Goal: Information Seeking & Learning: Learn about a topic

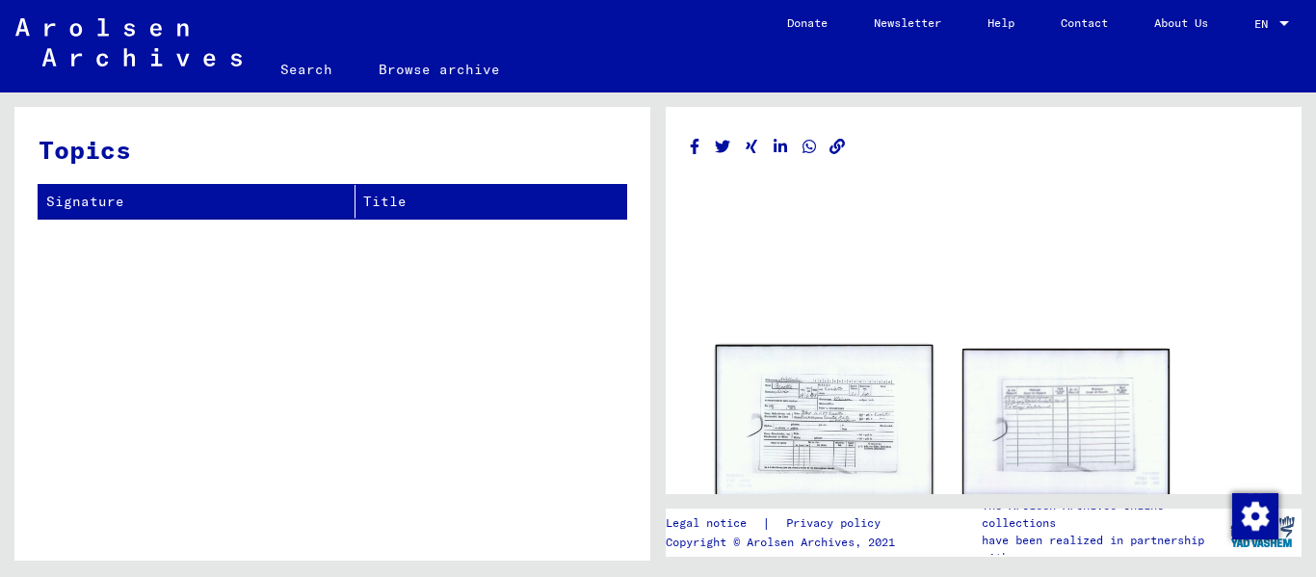
click at [853, 421] on img at bounding box center [825, 422] width 218 height 155
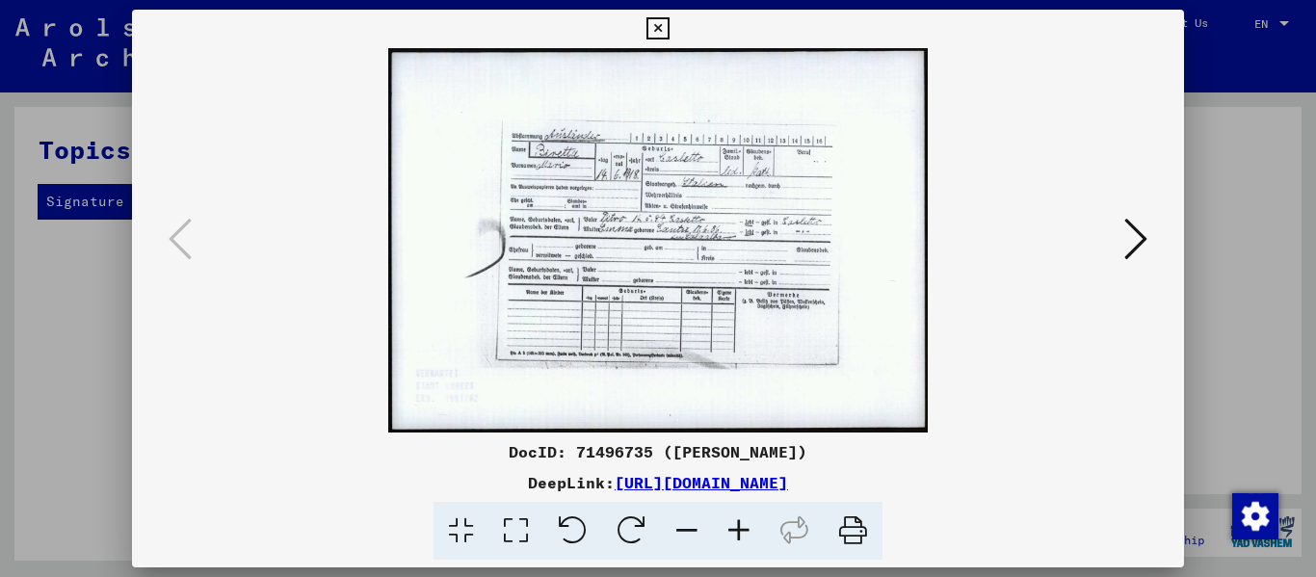
click at [741, 528] on icon at bounding box center [739, 531] width 52 height 59
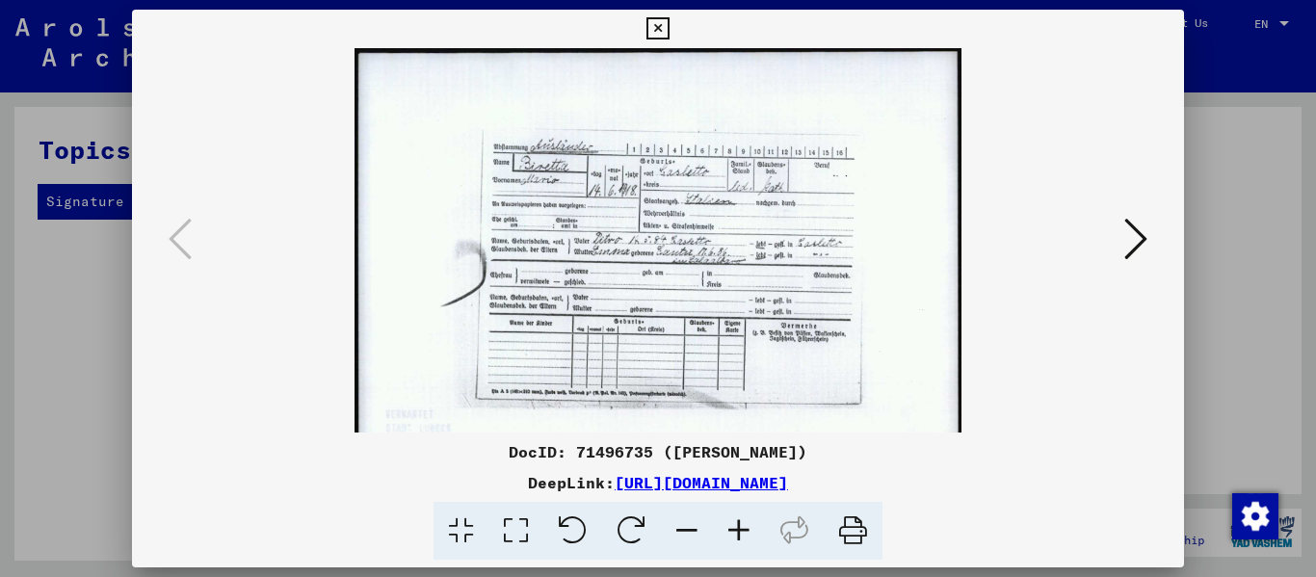
click at [741, 528] on icon at bounding box center [739, 531] width 52 height 59
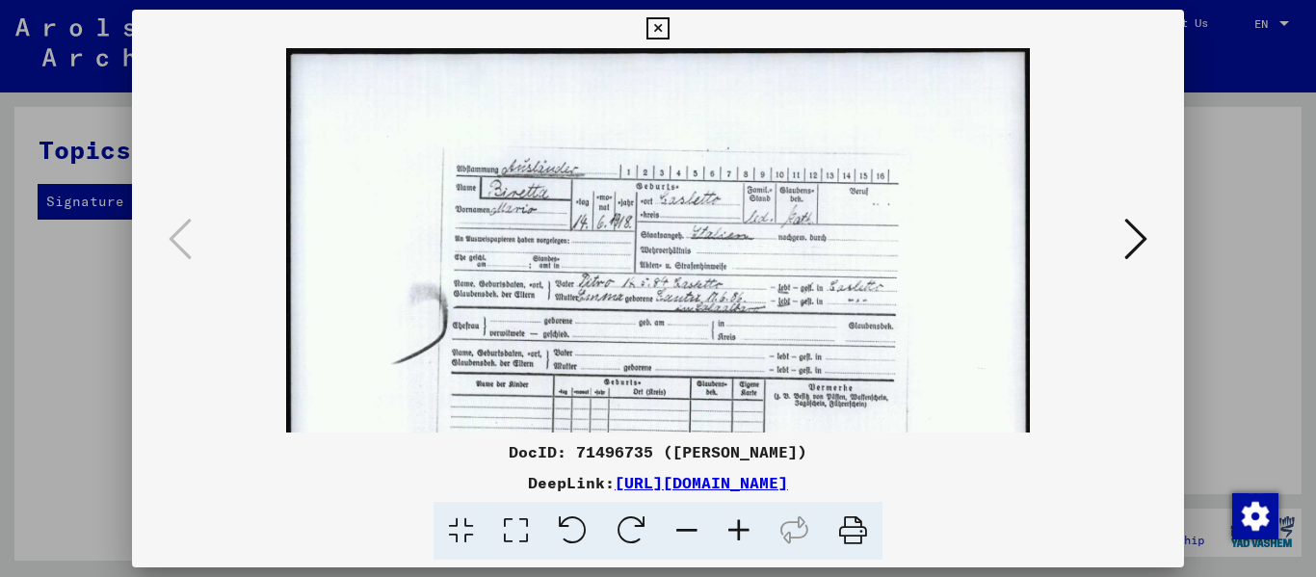
click at [741, 528] on icon at bounding box center [739, 531] width 52 height 59
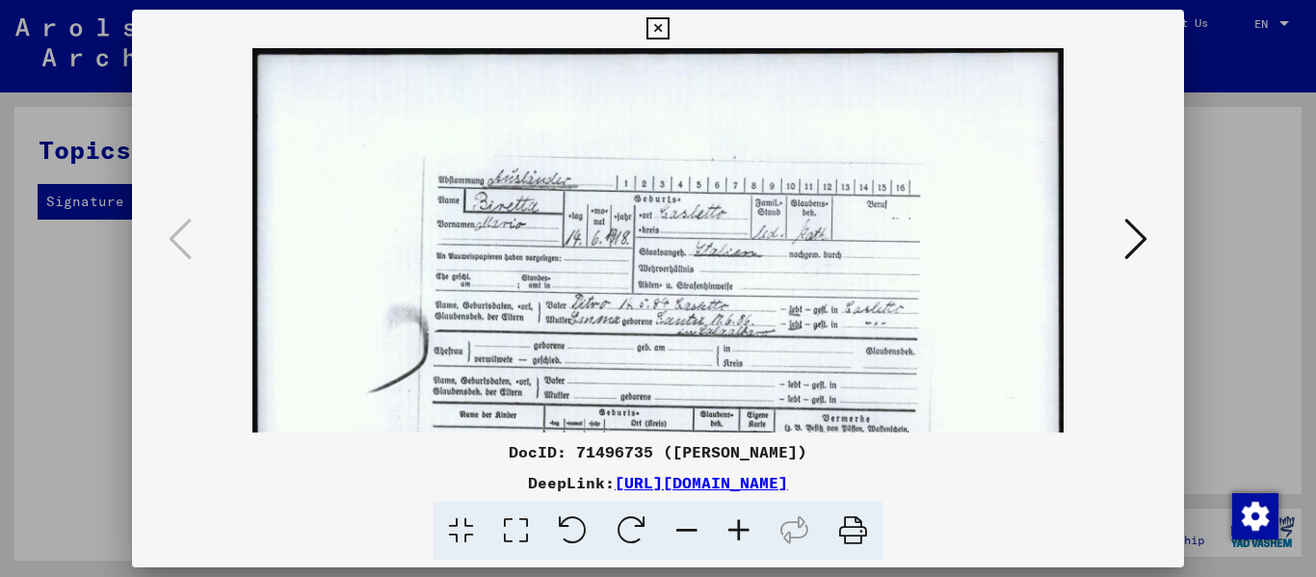
click at [741, 528] on icon at bounding box center [739, 531] width 52 height 59
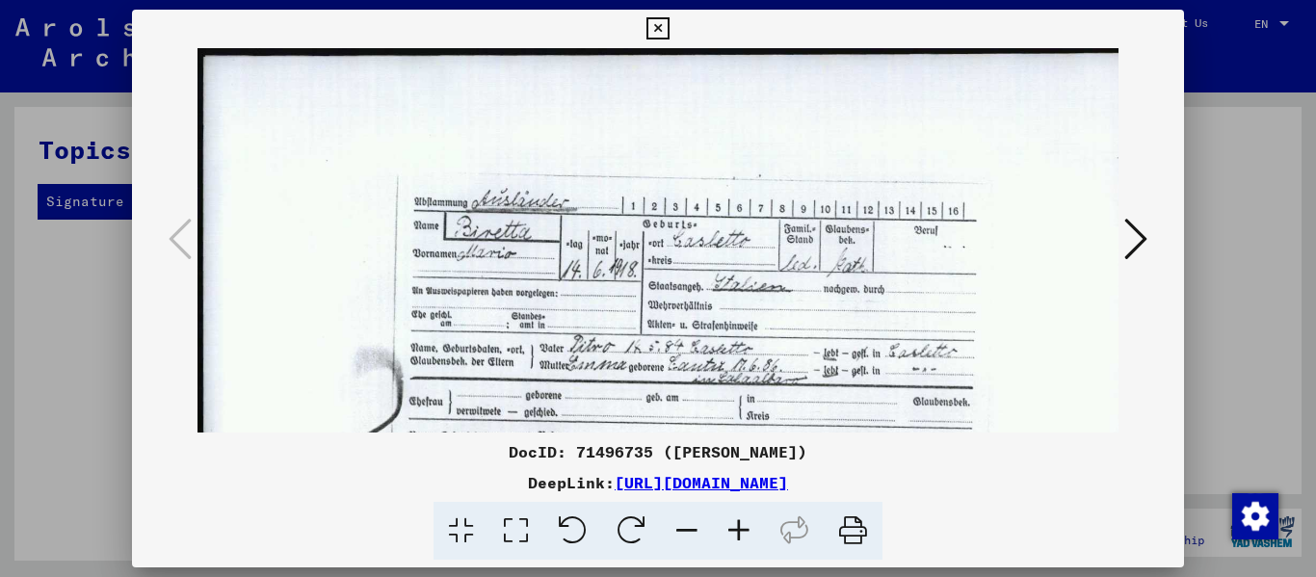
click at [741, 528] on icon at bounding box center [739, 531] width 52 height 59
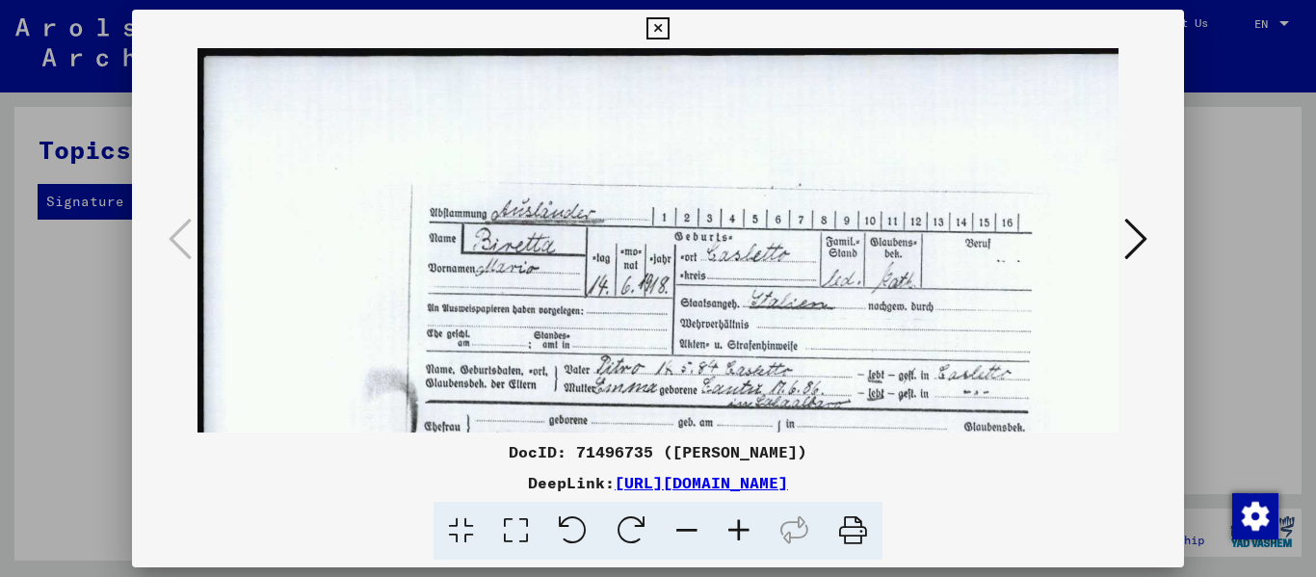
click at [741, 528] on icon at bounding box center [739, 531] width 52 height 59
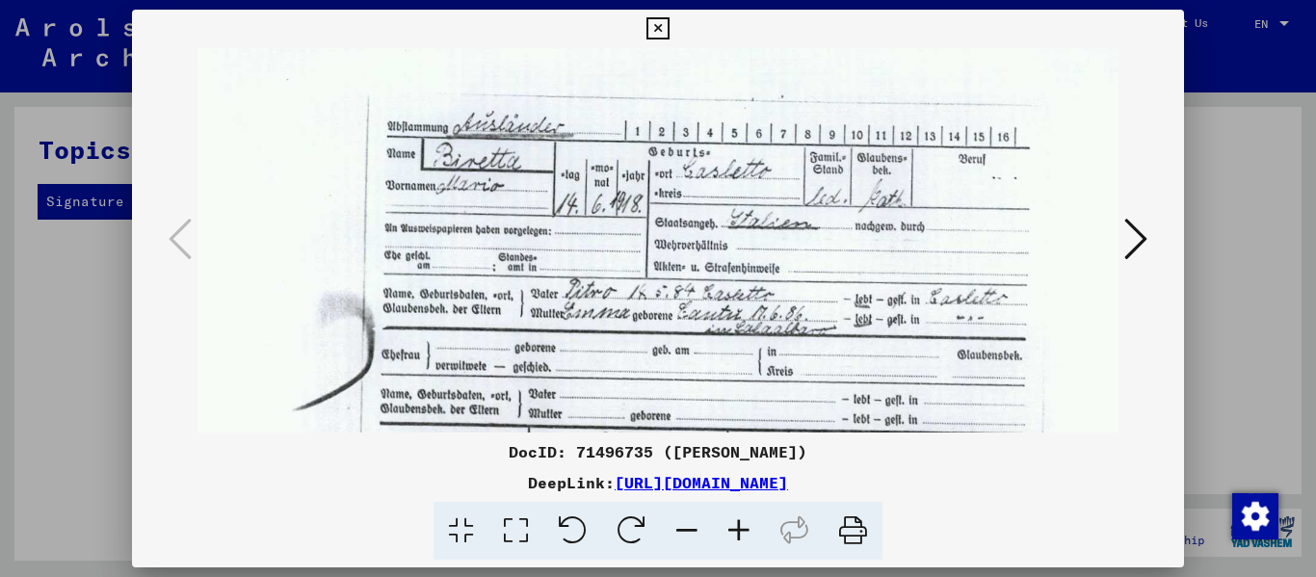
scroll to position [99, 60]
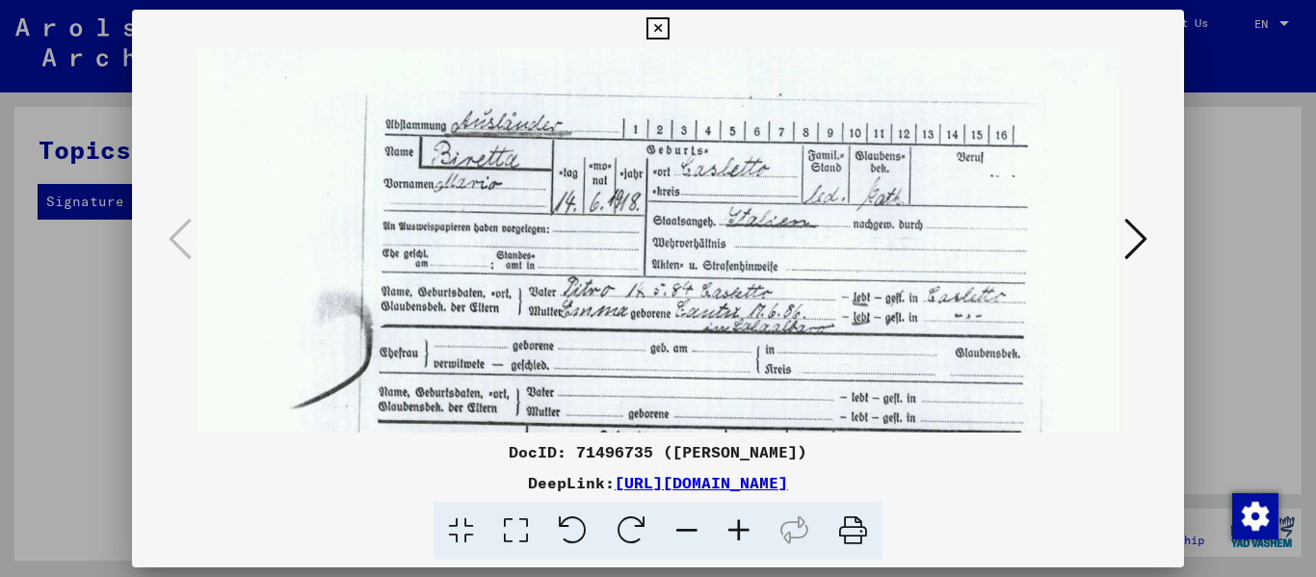
drag, startPoint x: 887, startPoint y: 313, endPoint x: 827, endPoint y: 214, distance: 115.8
click at [827, 214] on img at bounding box center [679, 334] width 1082 height 770
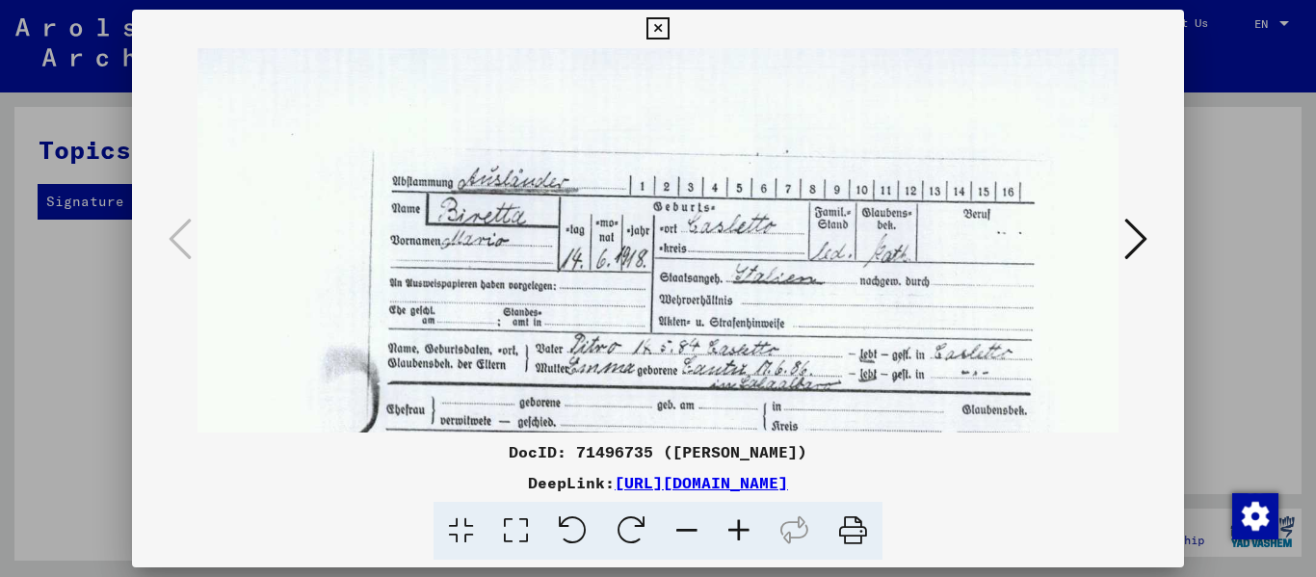
scroll to position [41, 53]
drag, startPoint x: 793, startPoint y: 334, endPoint x: 800, endPoint y: 392, distance: 58.2
click at [800, 392] on img at bounding box center [685, 392] width 1082 height 770
click at [678, 527] on icon at bounding box center [687, 531] width 52 height 59
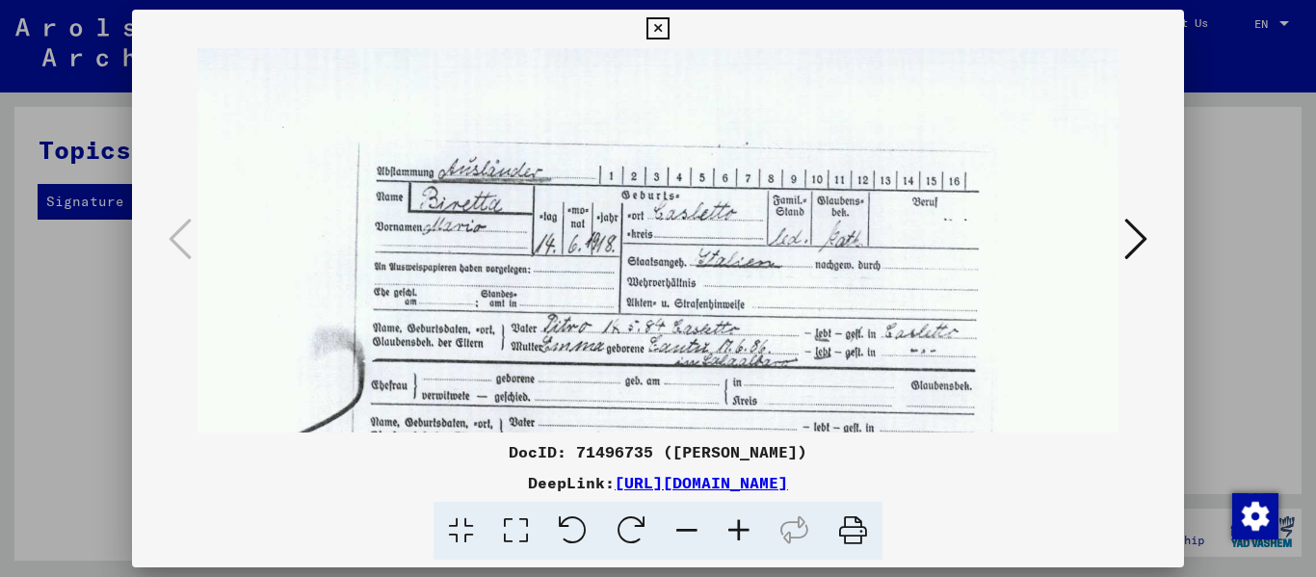
click at [678, 527] on icon at bounding box center [687, 531] width 52 height 59
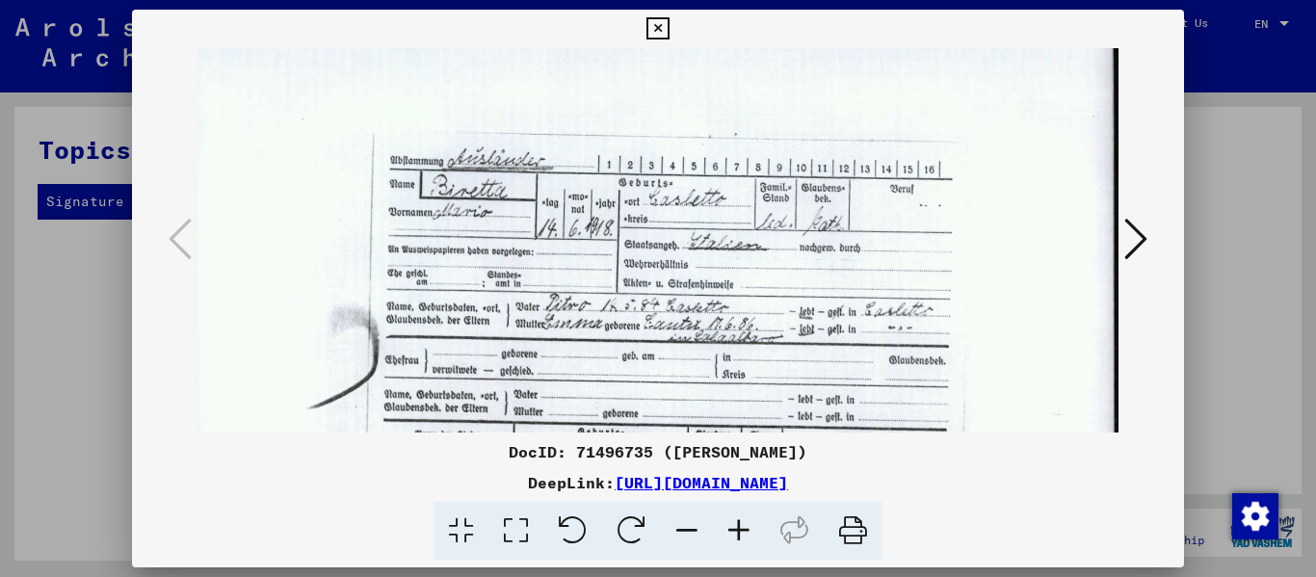
click at [678, 527] on icon at bounding box center [687, 531] width 52 height 59
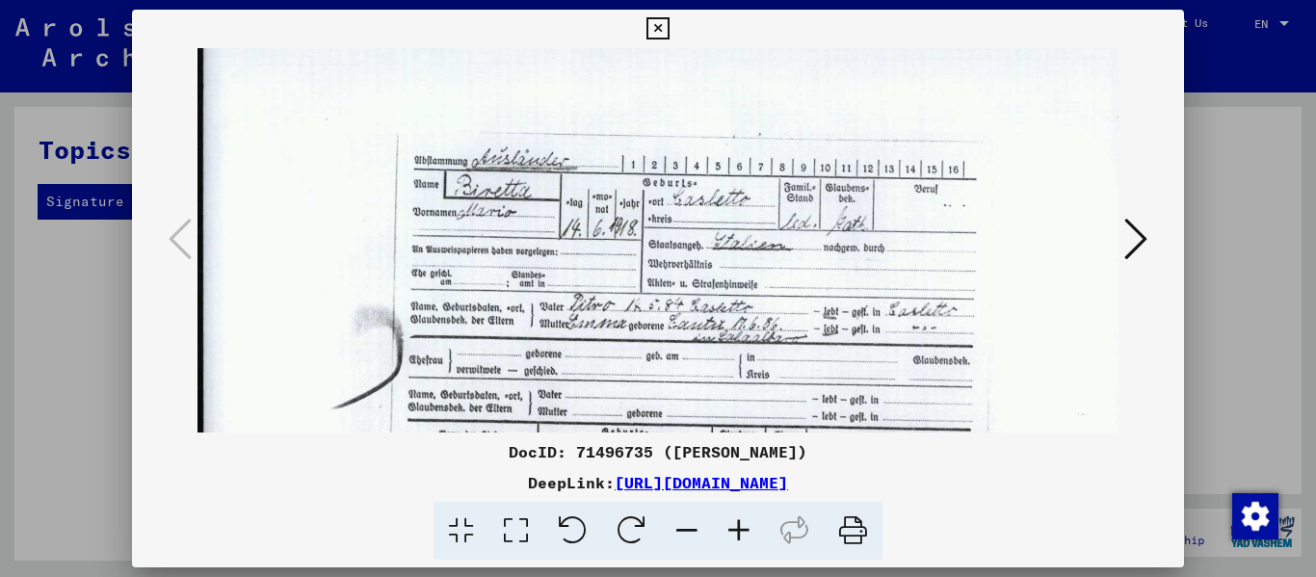
click at [678, 527] on icon at bounding box center [687, 531] width 52 height 59
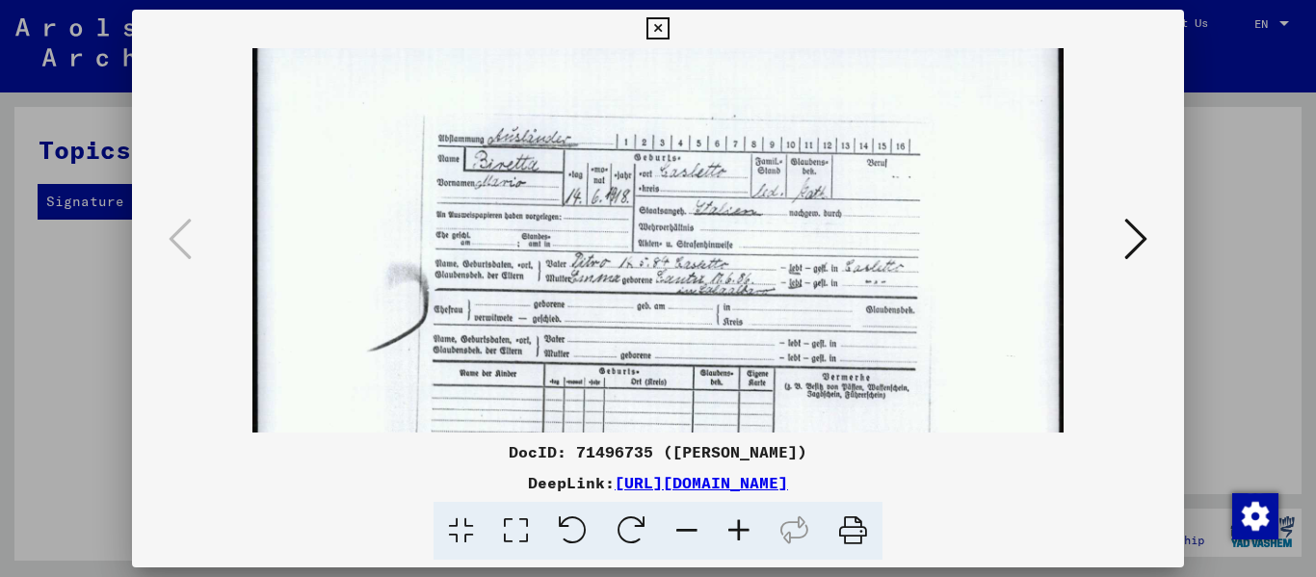
click at [678, 527] on icon at bounding box center [687, 531] width 52 height 59
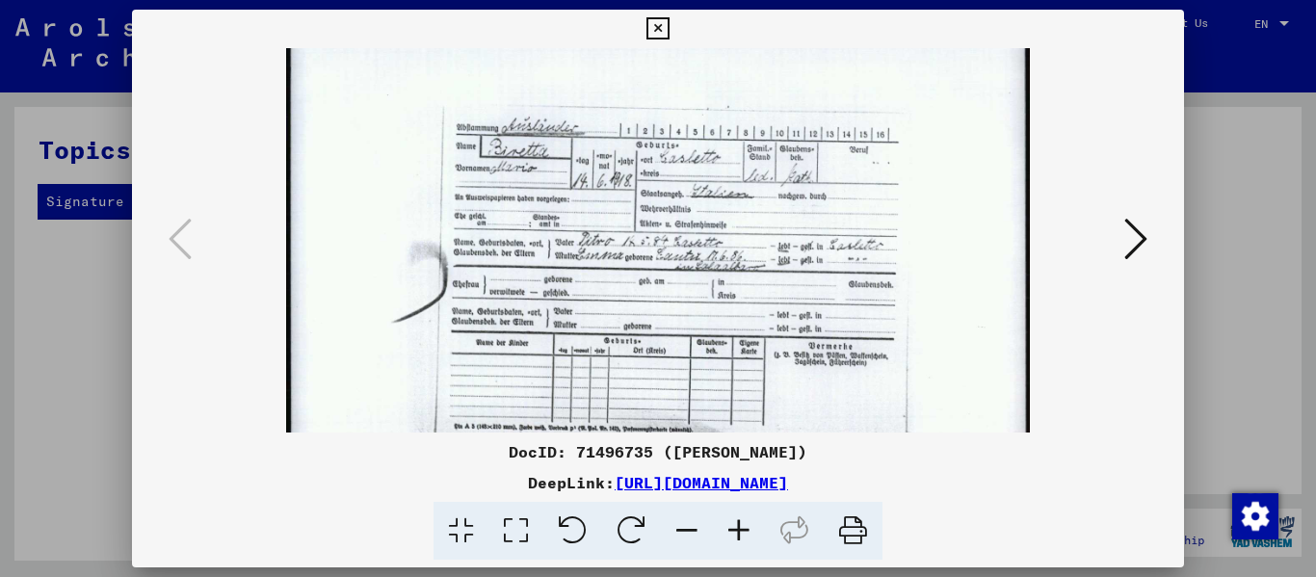
click at [678, 527] on icon at bounding box center [687, 531] width 52 height 59
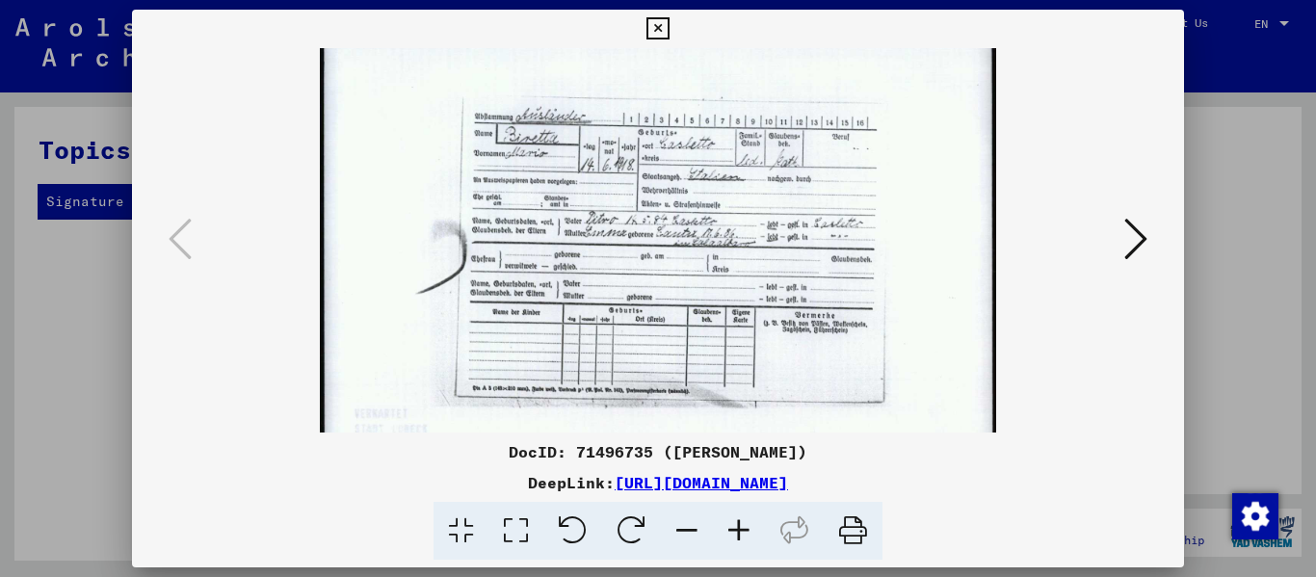
click at [678, 527] on icon at bounding box center [687, 531] width 52 height 59
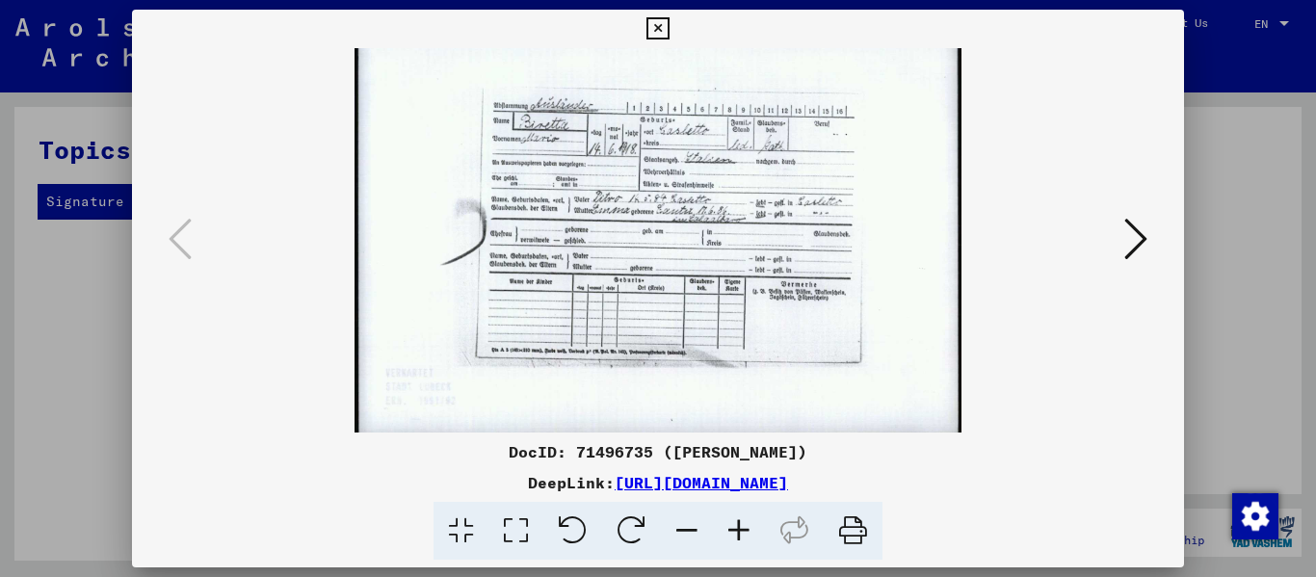
click at [1132, 233] on icon at bounding box center [1135, 239] width 23 height 46
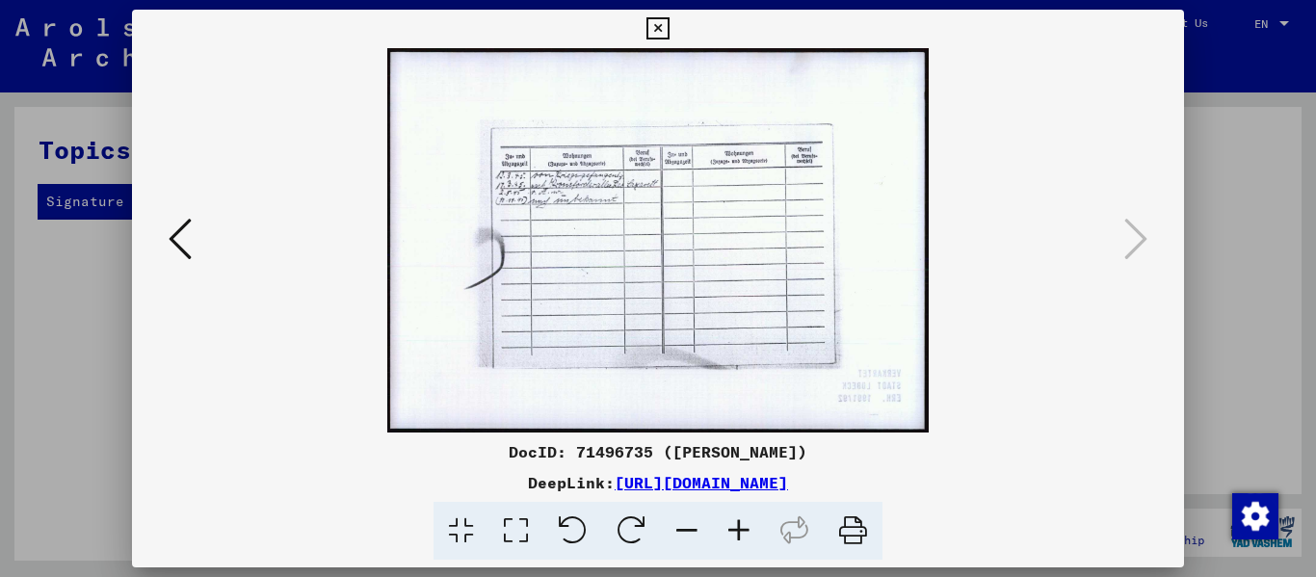
click at [738, 535] on icon at bounding box center [739, 531] width 52 height 59
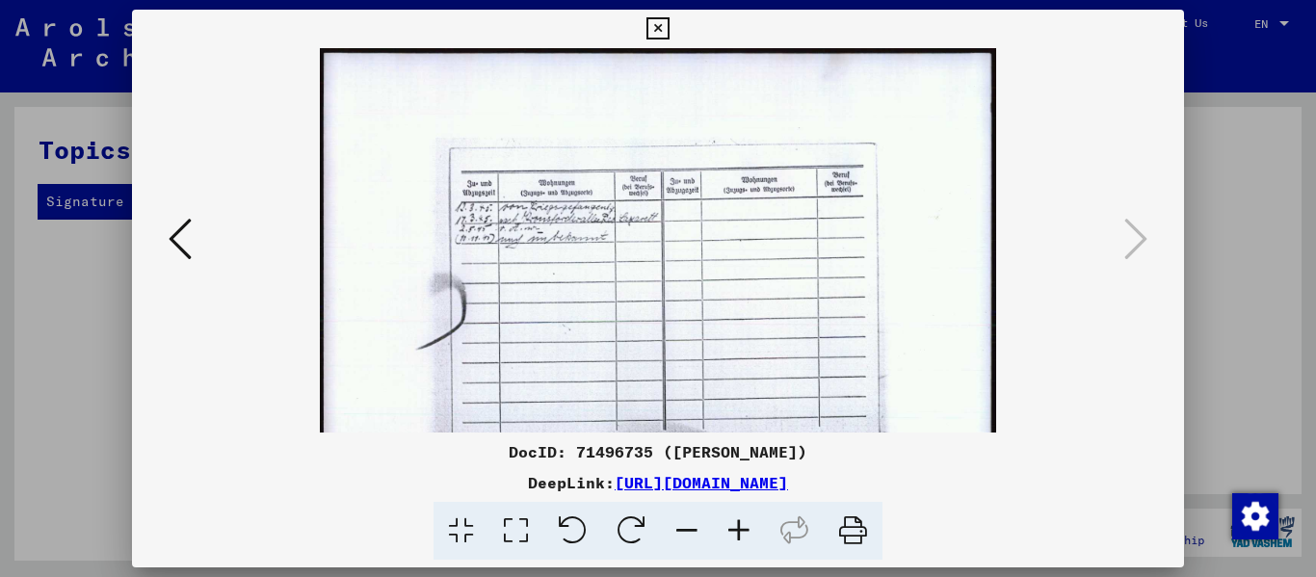
click at [738, 535] on icon at bounding box center [739, 531] width 52 height 59
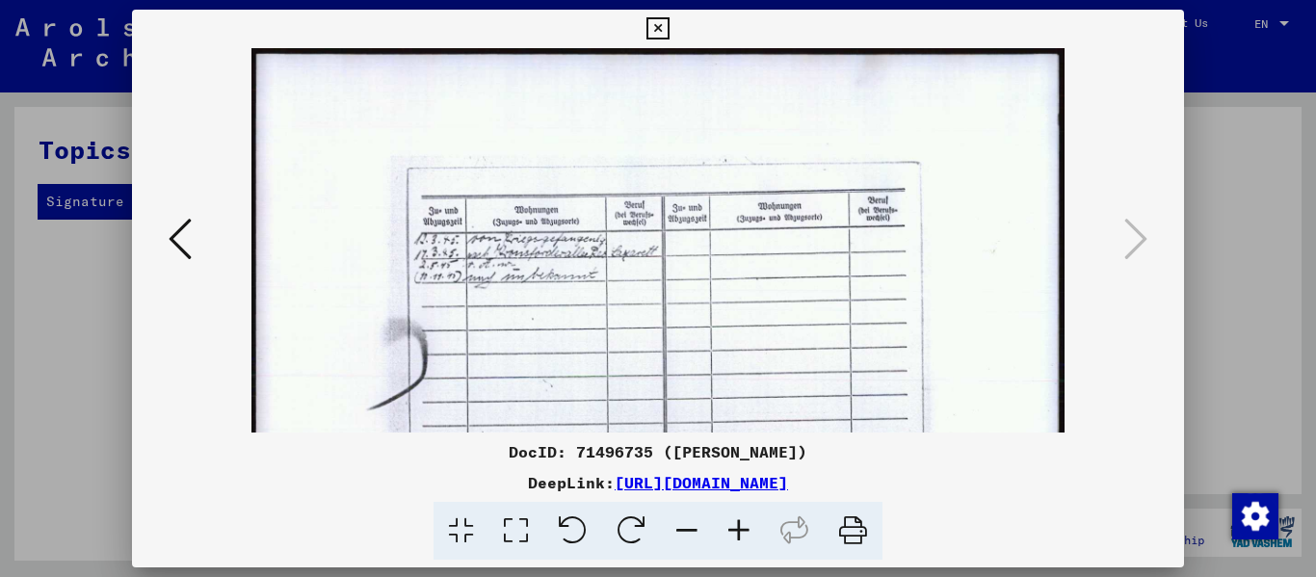
click at [738, 535] on icon at bounding box center [739, 531] width 52 height 59
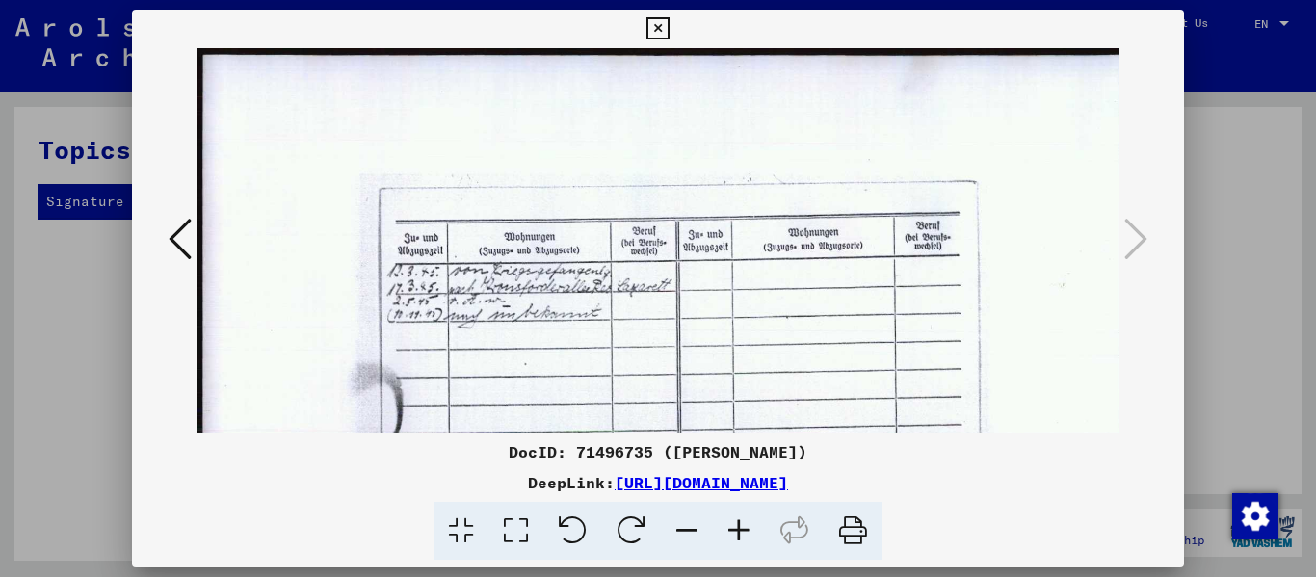
click at [738, 535] on icon at bounding box center [739, 531] width 52 height 59
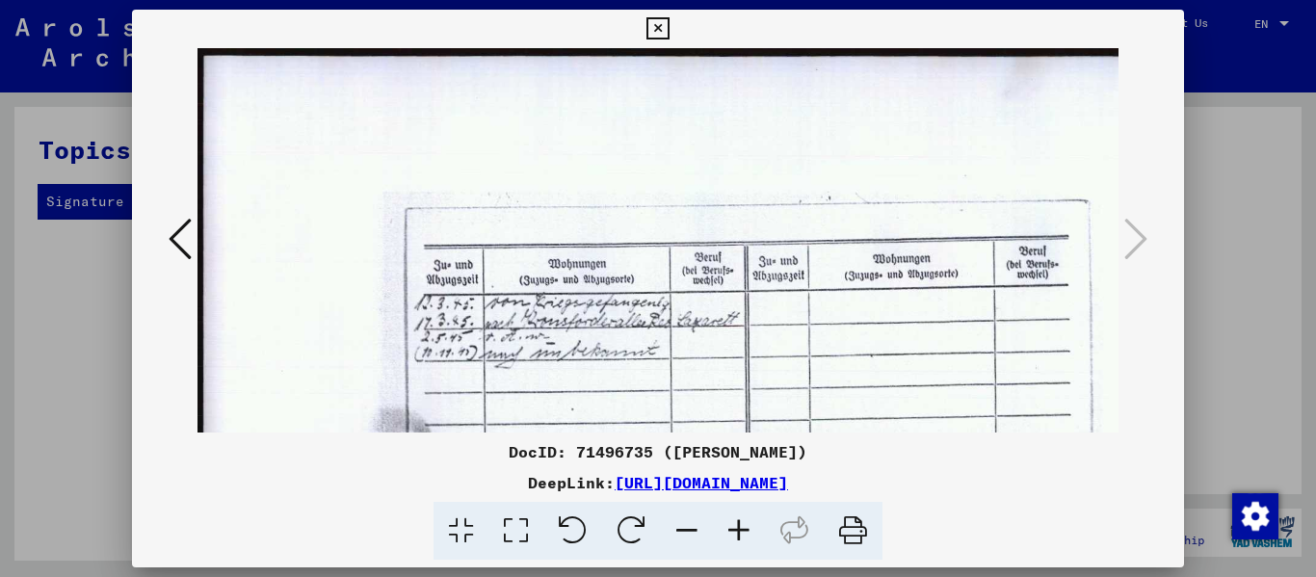
click at [738, 535] on icon at bounding box center [739, 531] width 52 height 59
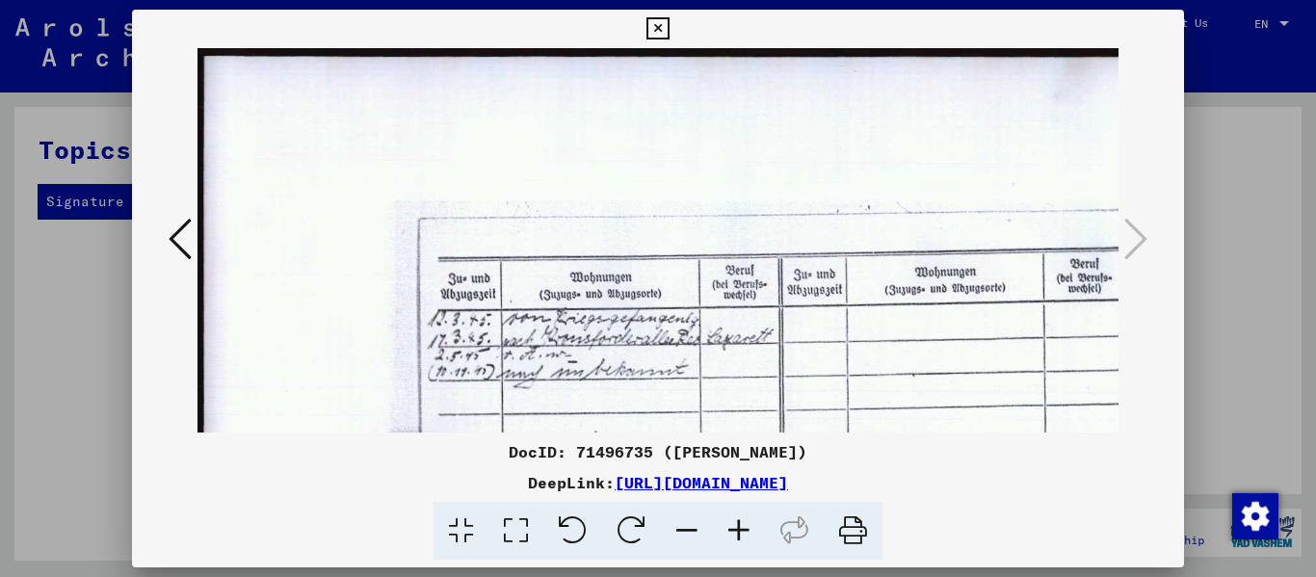
click at [738, 535] on icon at bounding box center [739, 531] width 52 height 59
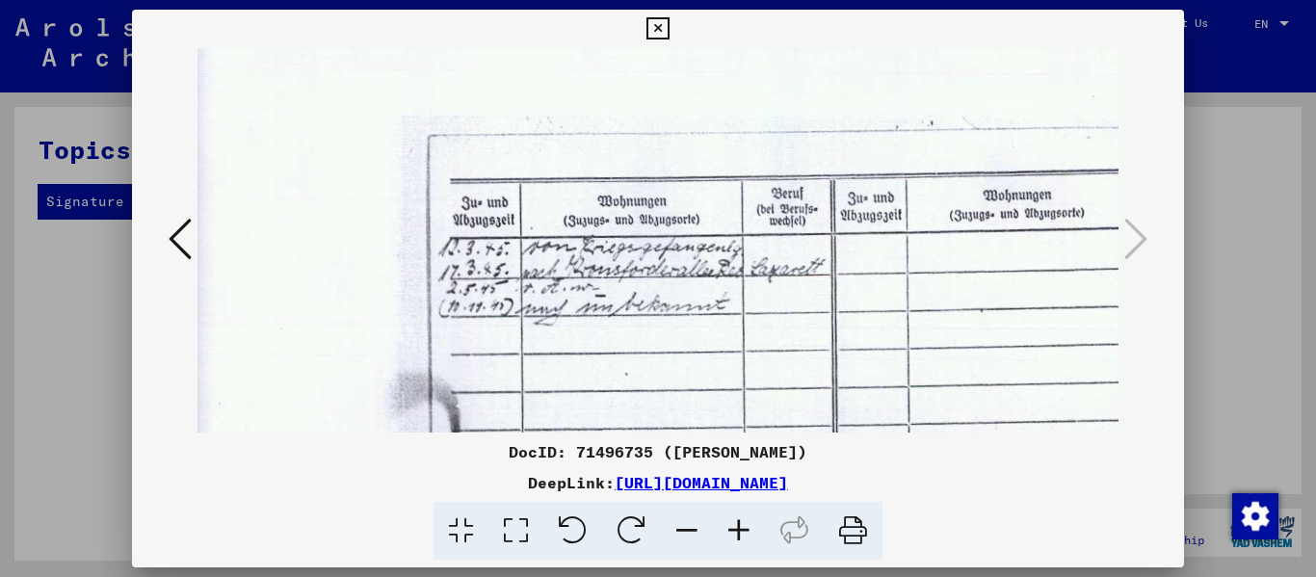
scroll to position [114, 18]
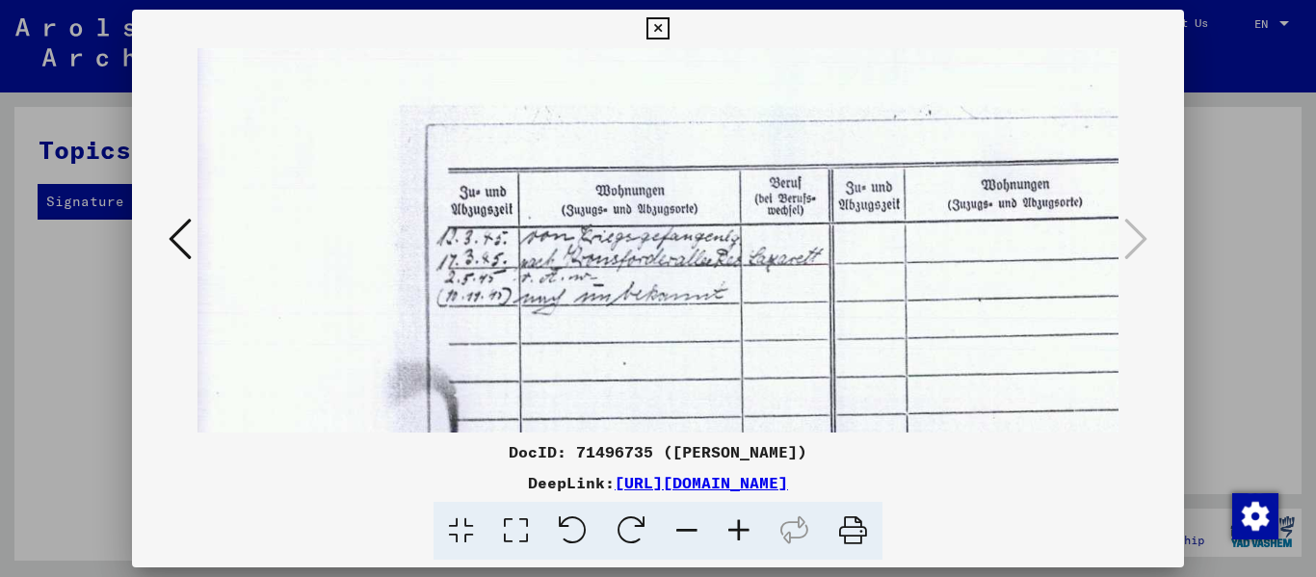
drag, startPoint x: 640, startPoint y: 332, endPoint x: 621, endPoint y: 219, distance: 115.1
click at [621, 219] on img at bounding box center [822, 391] width 1287 height 914
click at [731, 524] on icon at bounding box center [739, 531] width 52 height 59
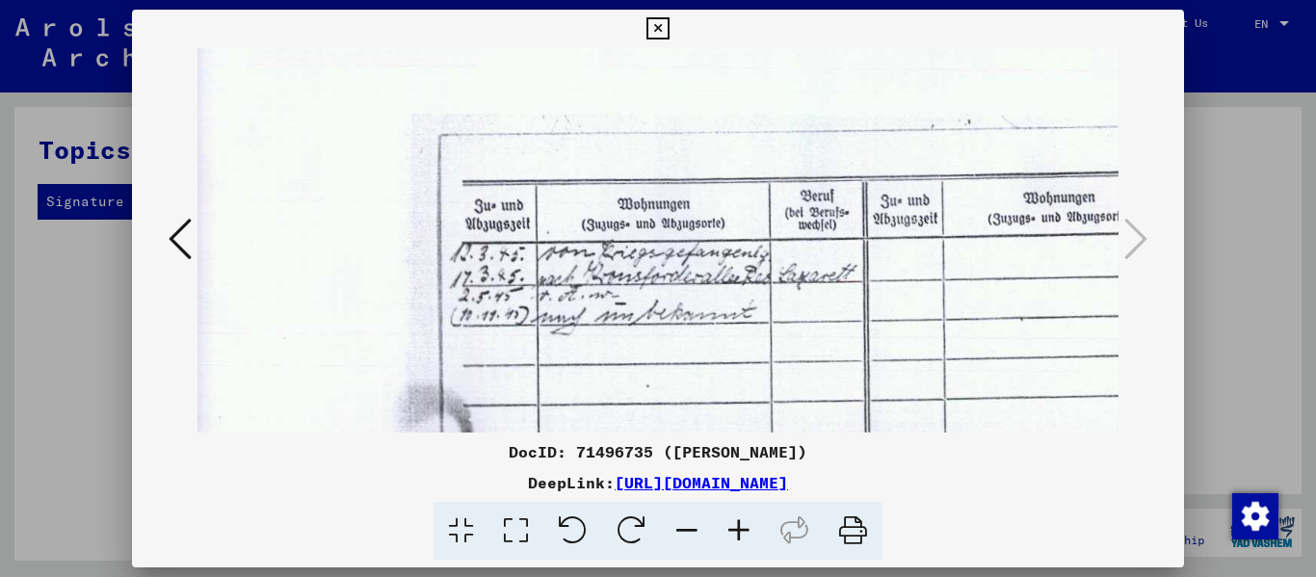
click at [731, 524] on icon at bounding box center [739, 531] width 52 height 59
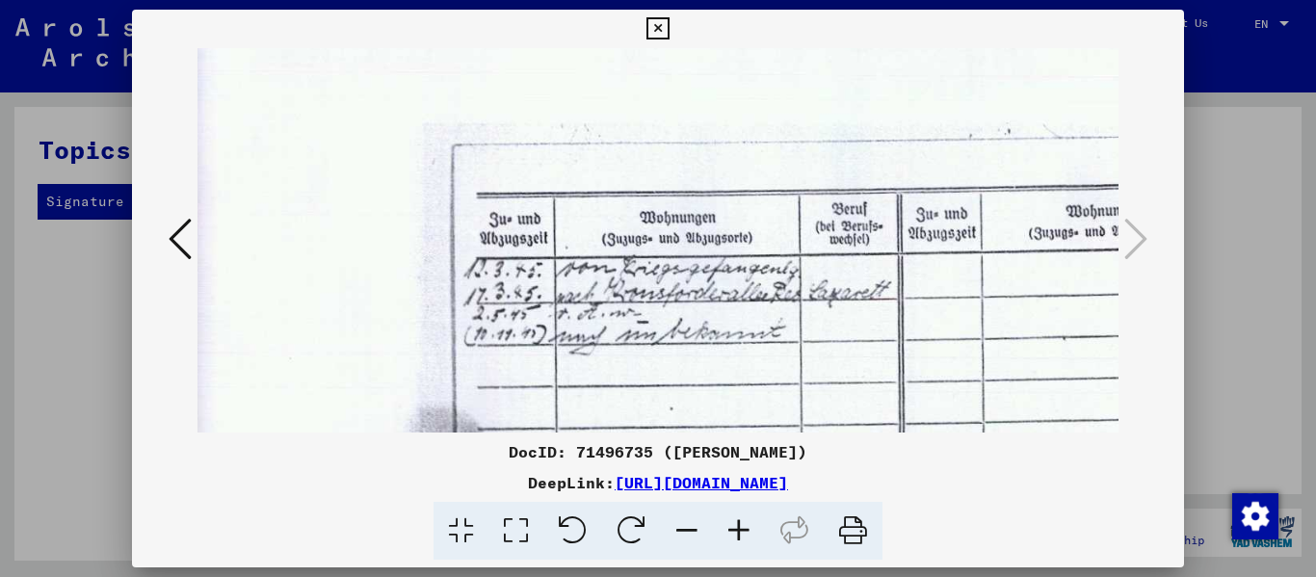
click at [731, 524] on icon at bounding box center [739, 531] width 52 height 59
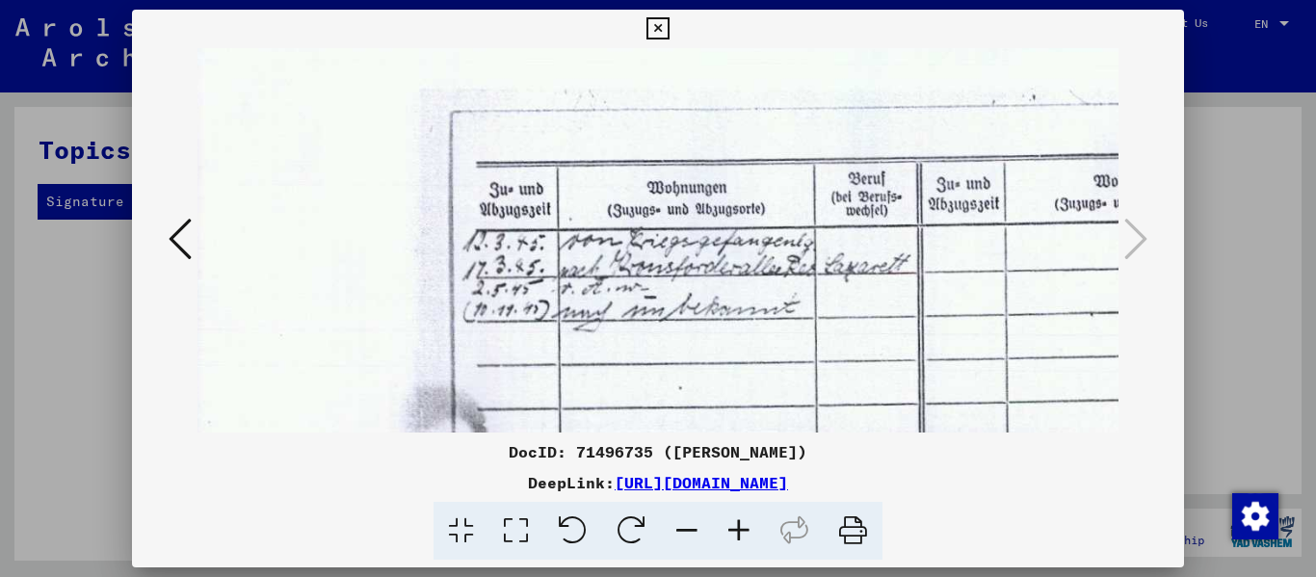
scroll to position [166, 37]
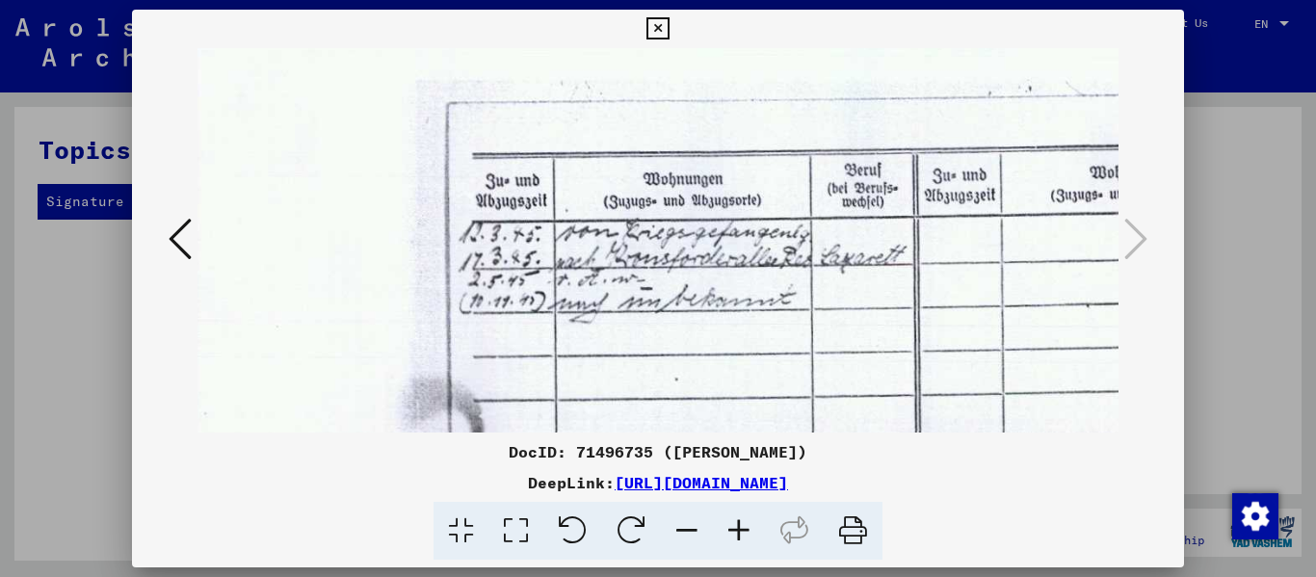
drag, startPoint x: 885, startPoint y: 389, endPoint x: 867, endPoint y: 337, distance: 55.1
click at [867, 337] on img at bounding box center [906, 411] width 1491 height 1059
click at [730, 531] on icon at bounding box center [739, 531] width 52 height 59
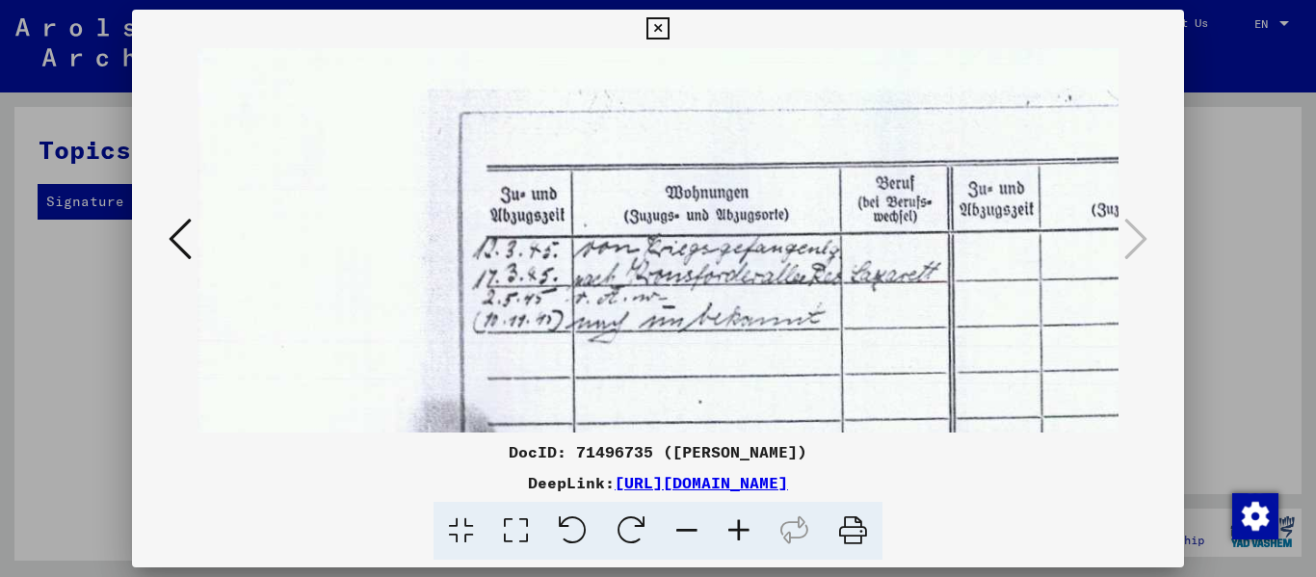
click at [730, 531] on icon at bounding box center [739, 531] width 52 height 59
